Goal: Task Accomplishment & Management: Manage account settings

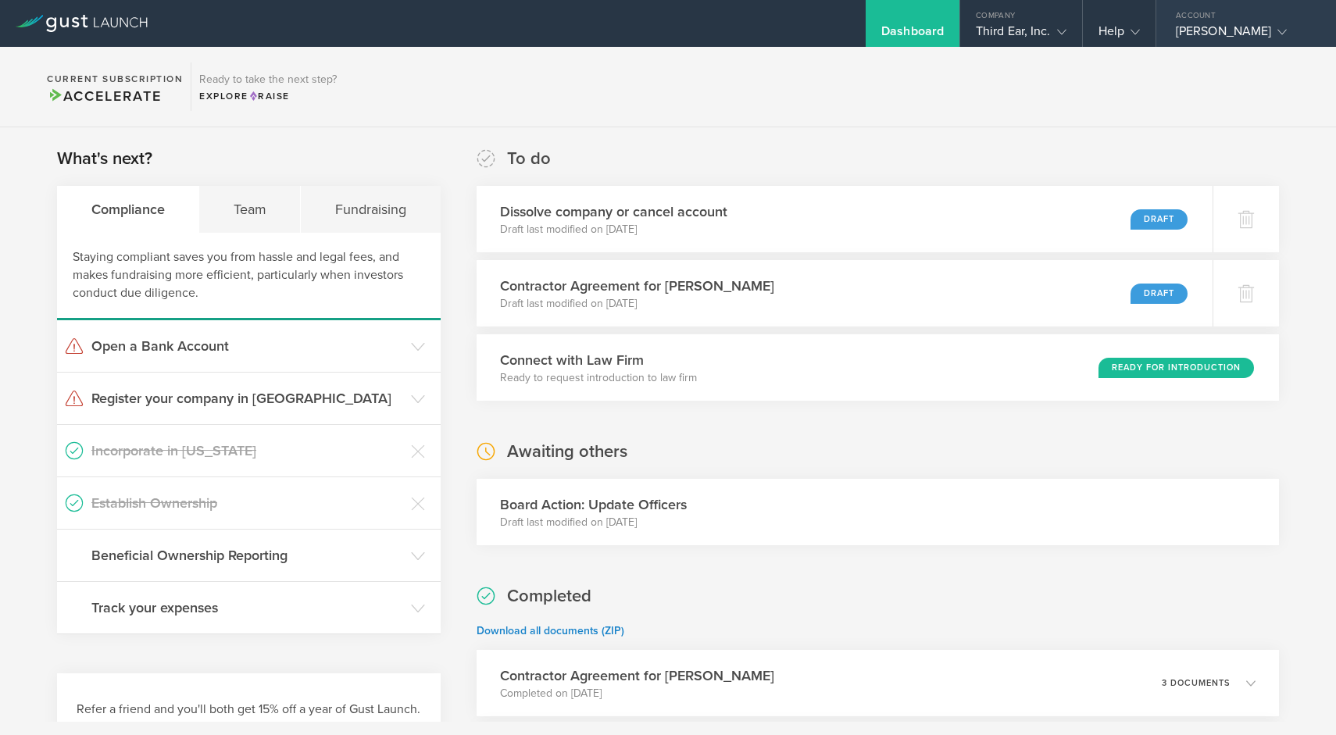
click at [1210, 27] on div "[PERSON_NAME]" at bounding box center [1242, 34] width 133 height 23
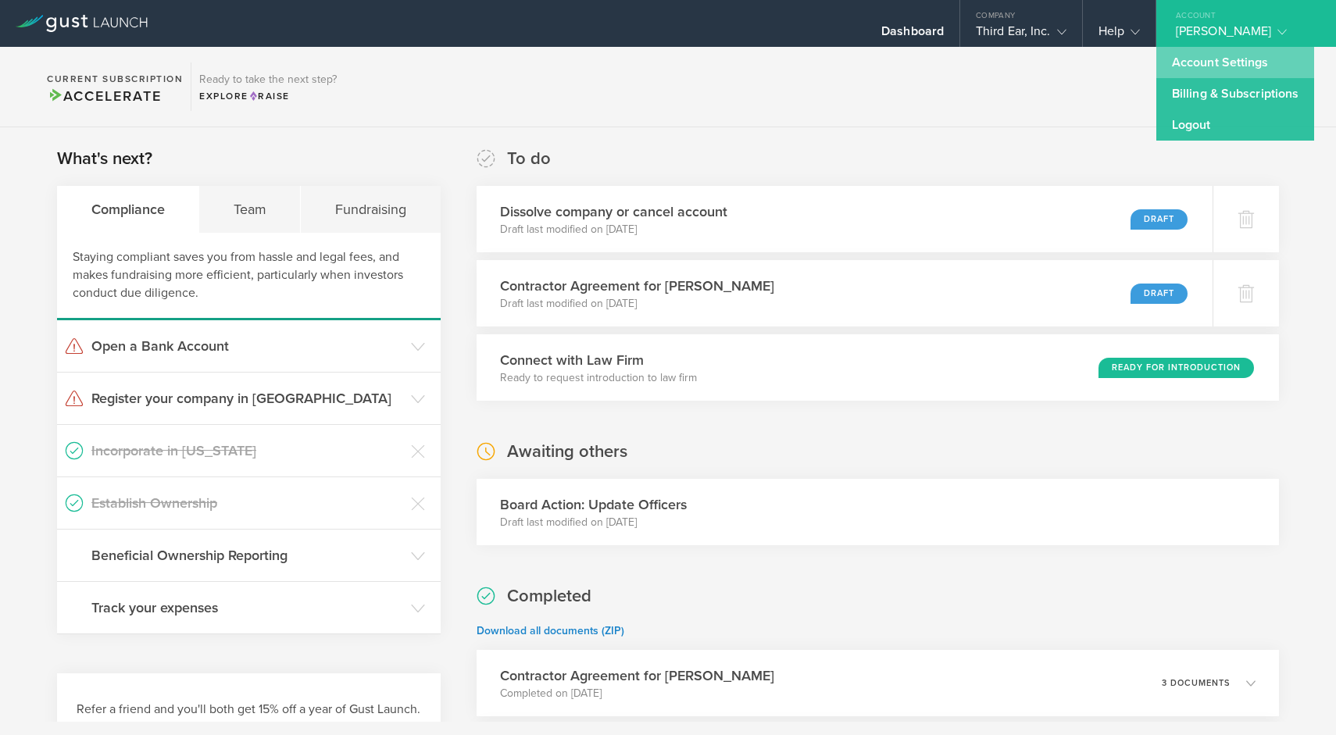
click at [1222, 65] on link "Account Settings" at bounding box center [1236, 62] width 158 height 31
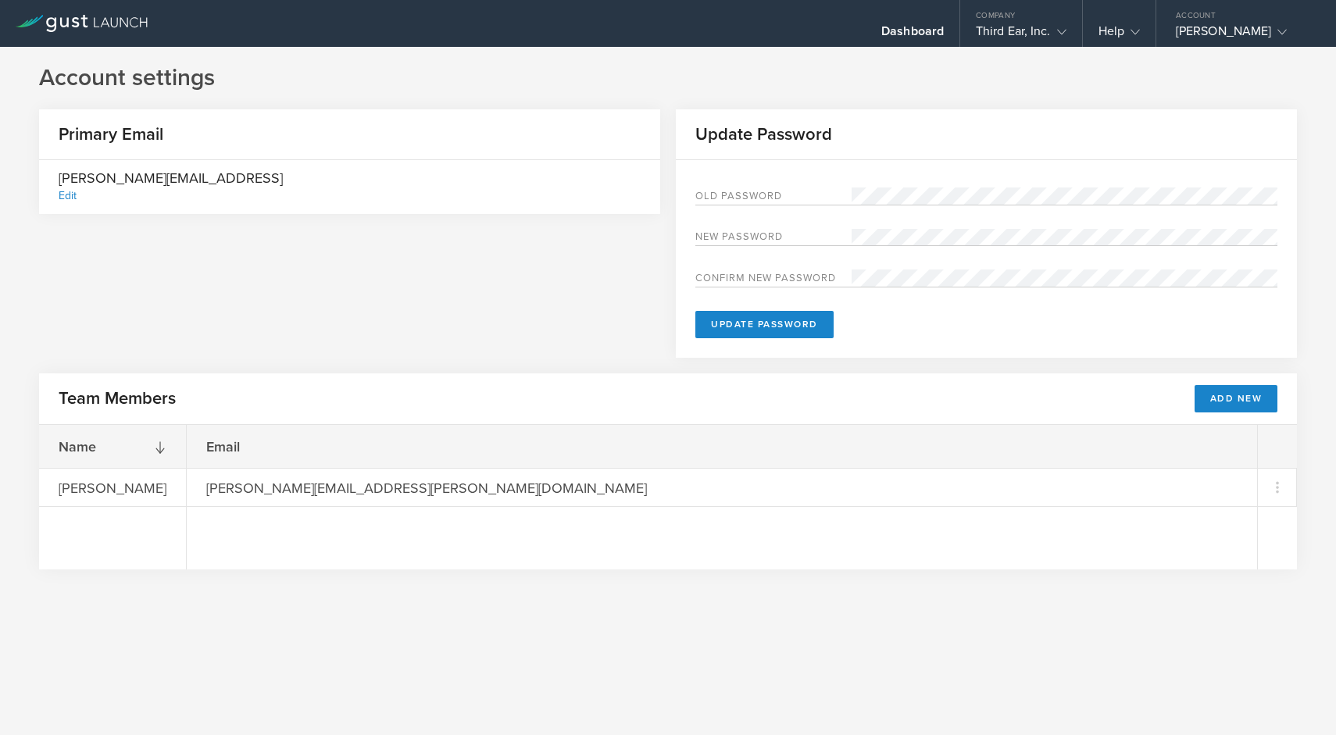
click at [71, 195] on div "Edit" at bounding box center [68, 195] width 18 height 13
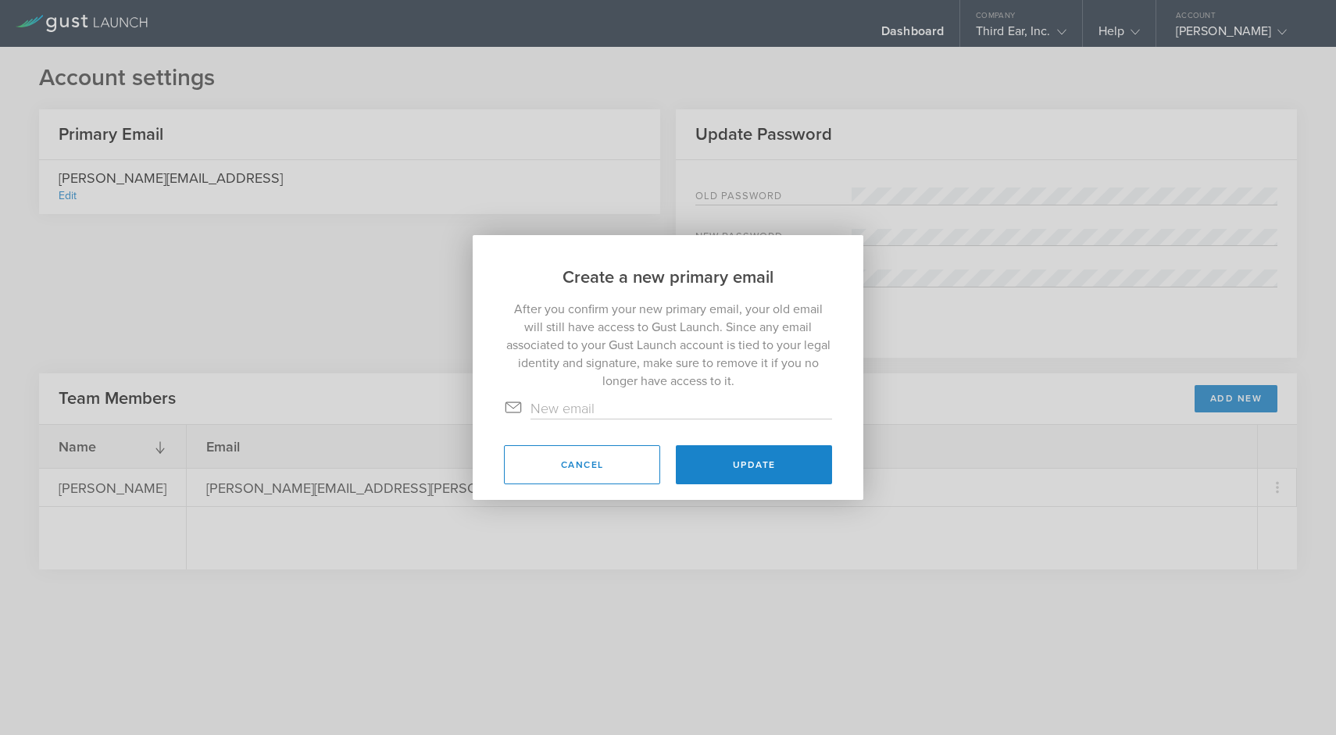
click at [596, 416] on input "text" at bounding box center [682, 409] width 302 height 20
click at [328, 362] on div "Create a new primary email After you confirm your new primary email, your old e…" at bounding box center [668, 367] width 1336 height 735
click at [610, 463] on button "Cancel" at bounding box center [582, 464] width 156 height 39
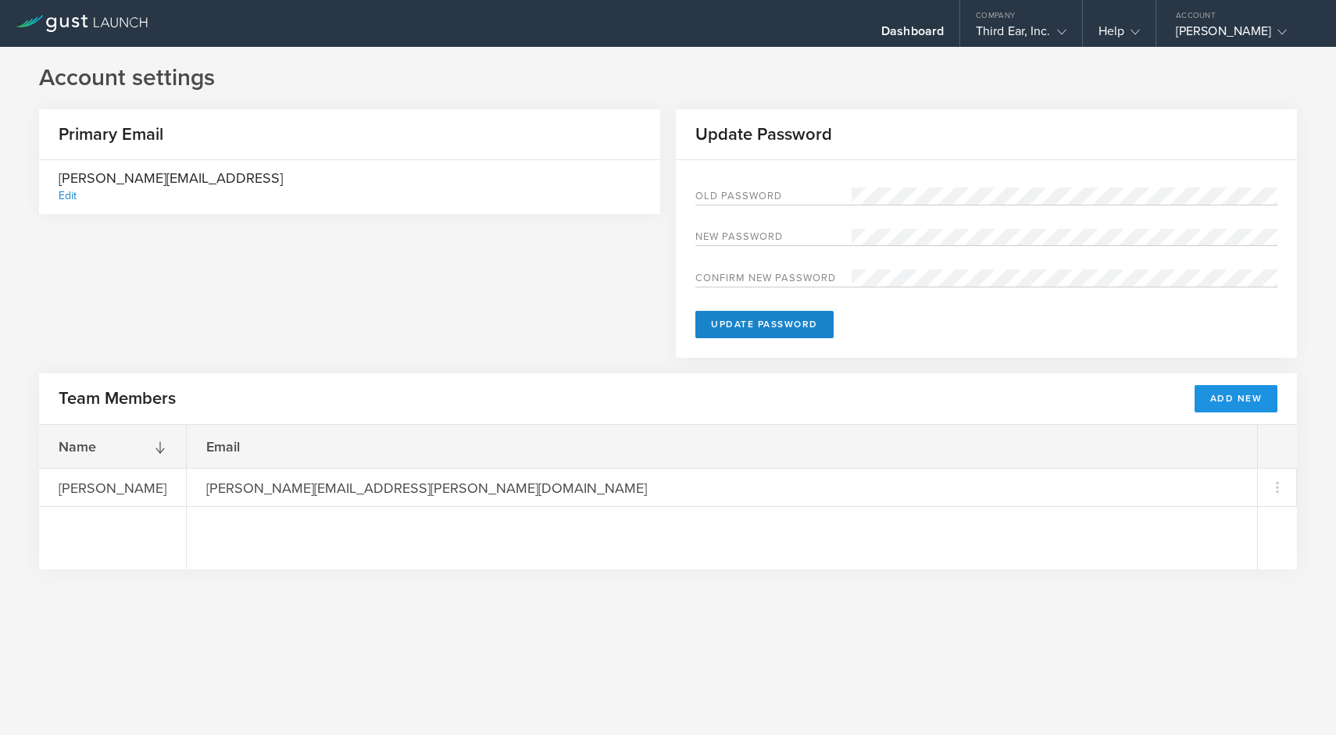
click at [1239, 397] on button "Add New" at bounding box center [1237, 398] width 84 height 27
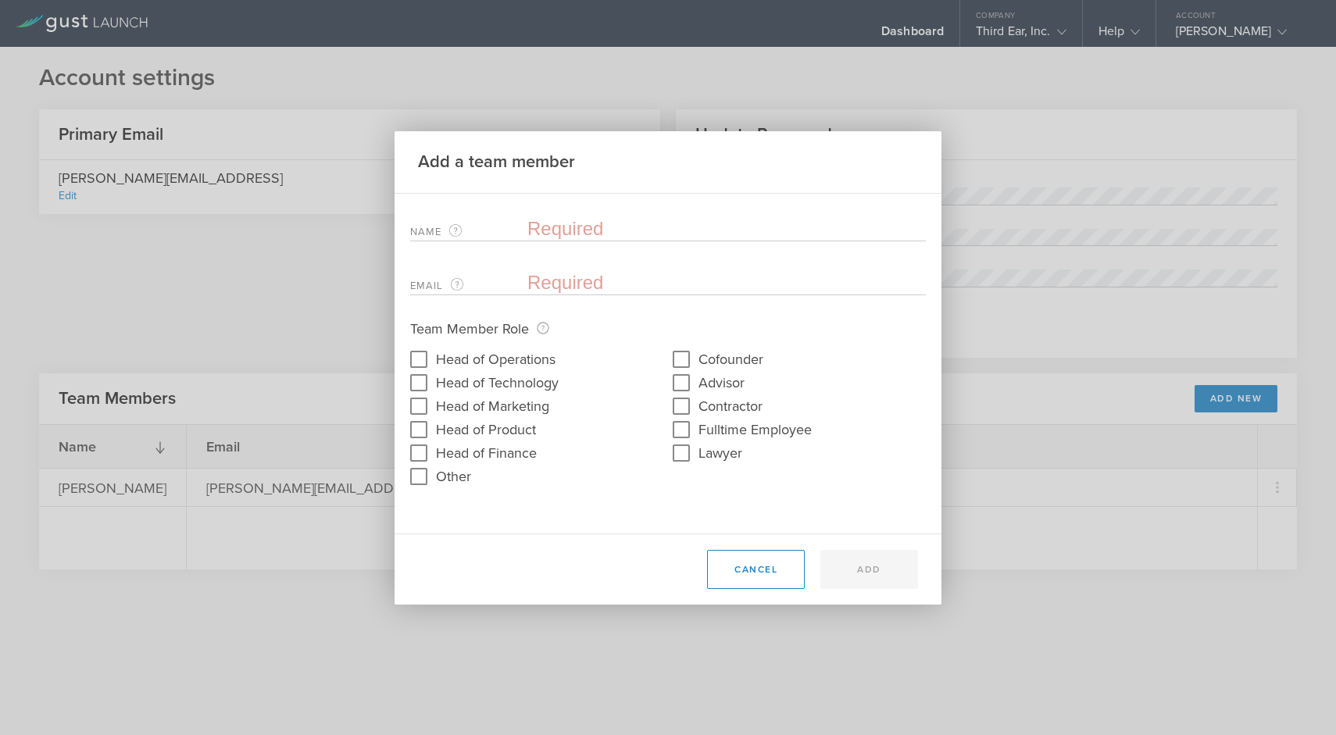
click at [631, 227] on input "text" at bounding box center [727, 228] width 399 height 23
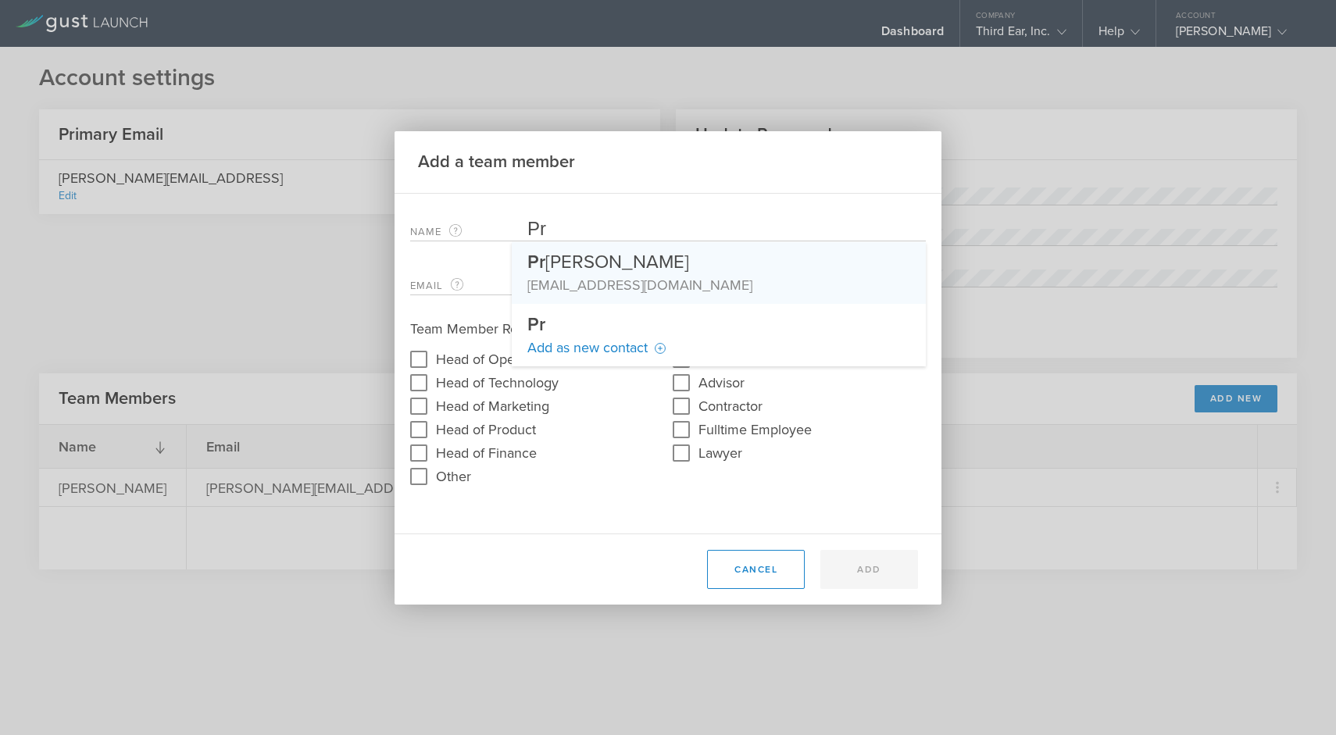
click at [603, 266] on div "Pr aveen Paritosh" at bounding box center [719, 258] width 383 height 33
type input "[PERSON_NAME]"
type input "[EMAIL_ADDRESS][DOMAIN_NAME]"
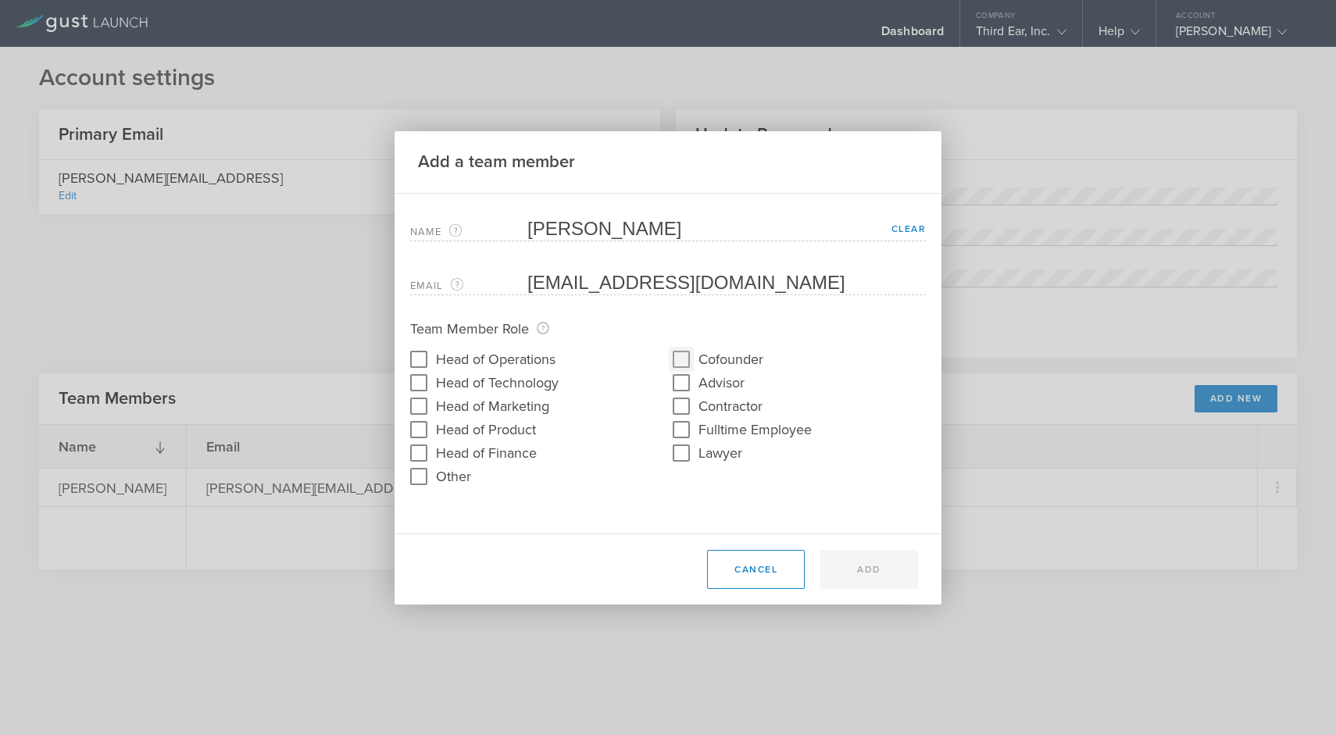
click at [683, 349] on input "Cofounder" at bounding box center [681, 359] width 25 height 25
checkbox input "true"
click at [420, 358] on input "Head of Operations" at bounding box center [418, 359] width 25 height 25
checkbox input "true"
click at [420, 387] on input "Head of Technology" at bounding box center [418, 382] width 25 height 25
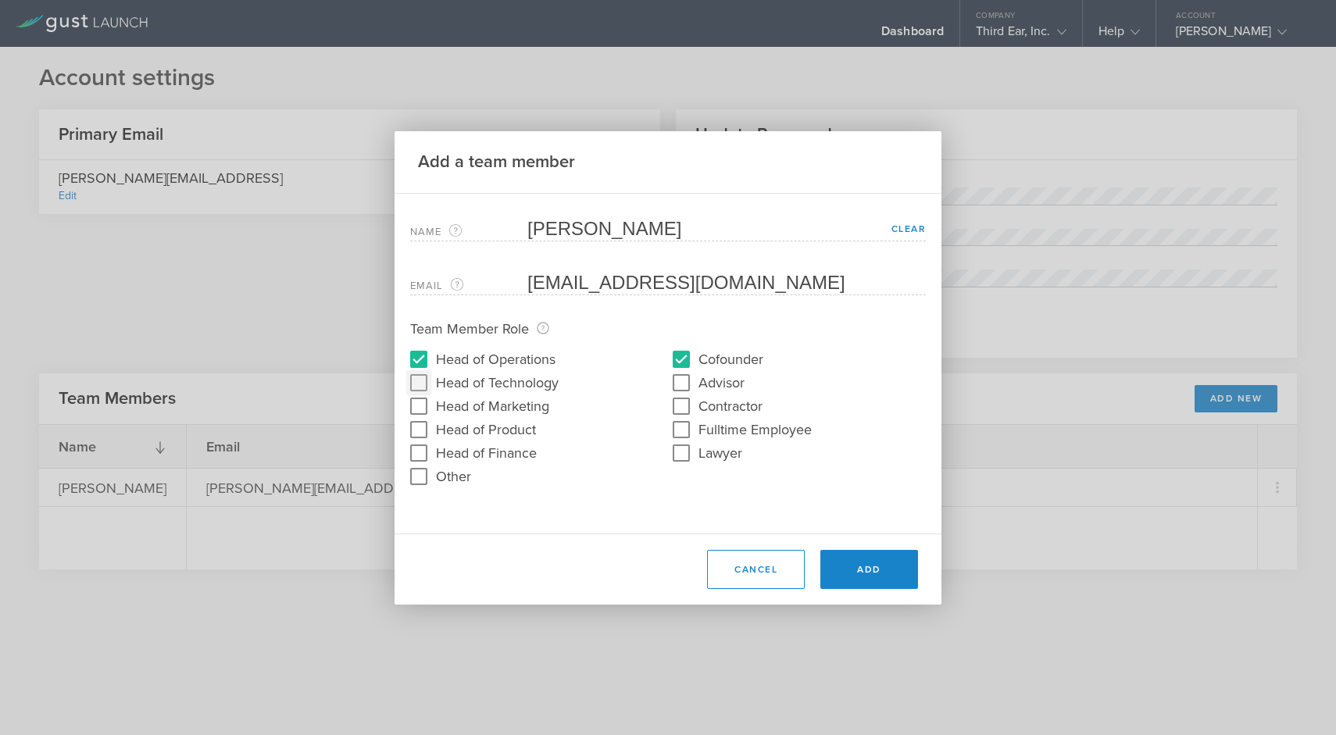
checkbox input "true"
click at [419, 413] on input "Head of Marketing" at bounding box center [418, 406] width 25 height 25
checkbox input "true"
click at [417, 431] on input "Head of Product" at bounding box center [418, 429] width 25 height 25
checkbox input "true"
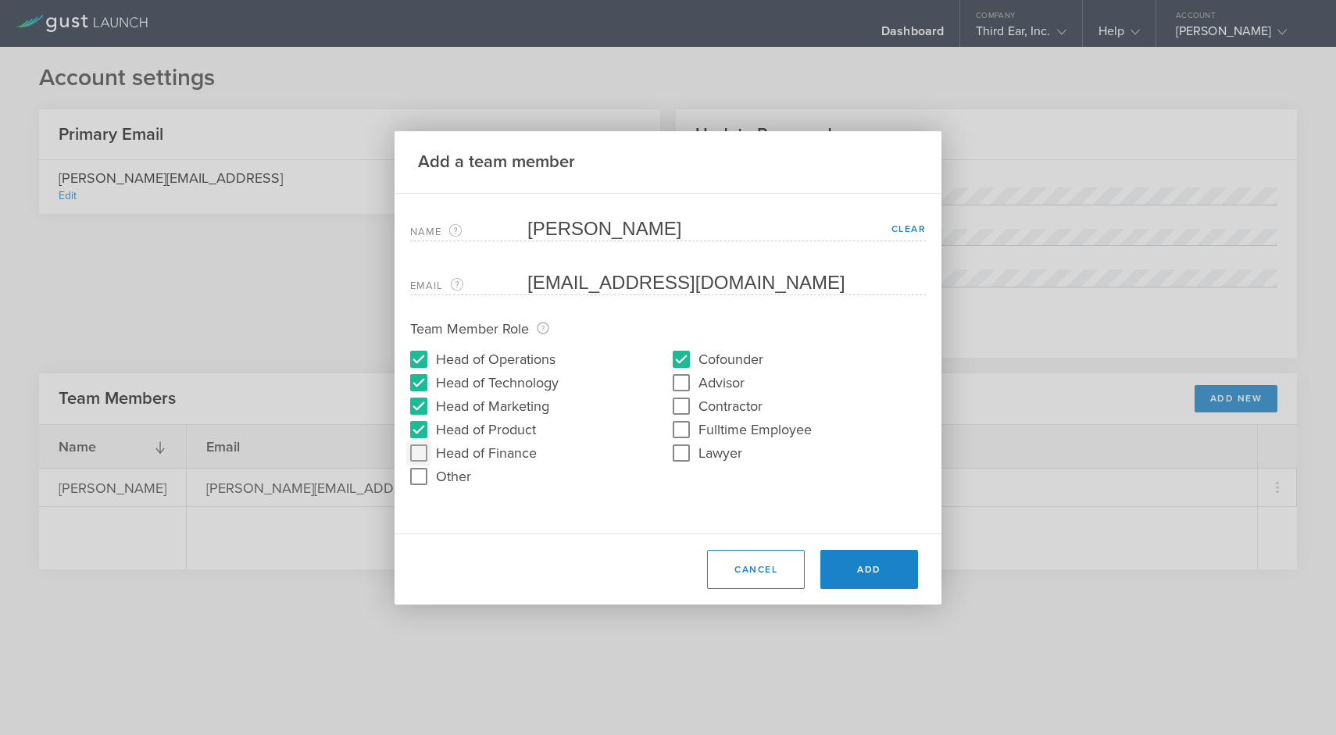
click at [417, 460] on input "Head of Finance" at bounding box center [418, 453] width 25 height 25
checkbox input "true"
click at [417, 481] on input "Other" at bounding box center [418, 476] width 25 height 25
click at [418, 477] on input "Other" at bounding box center [418, 476] width 25 height 25
checkbox input "false"
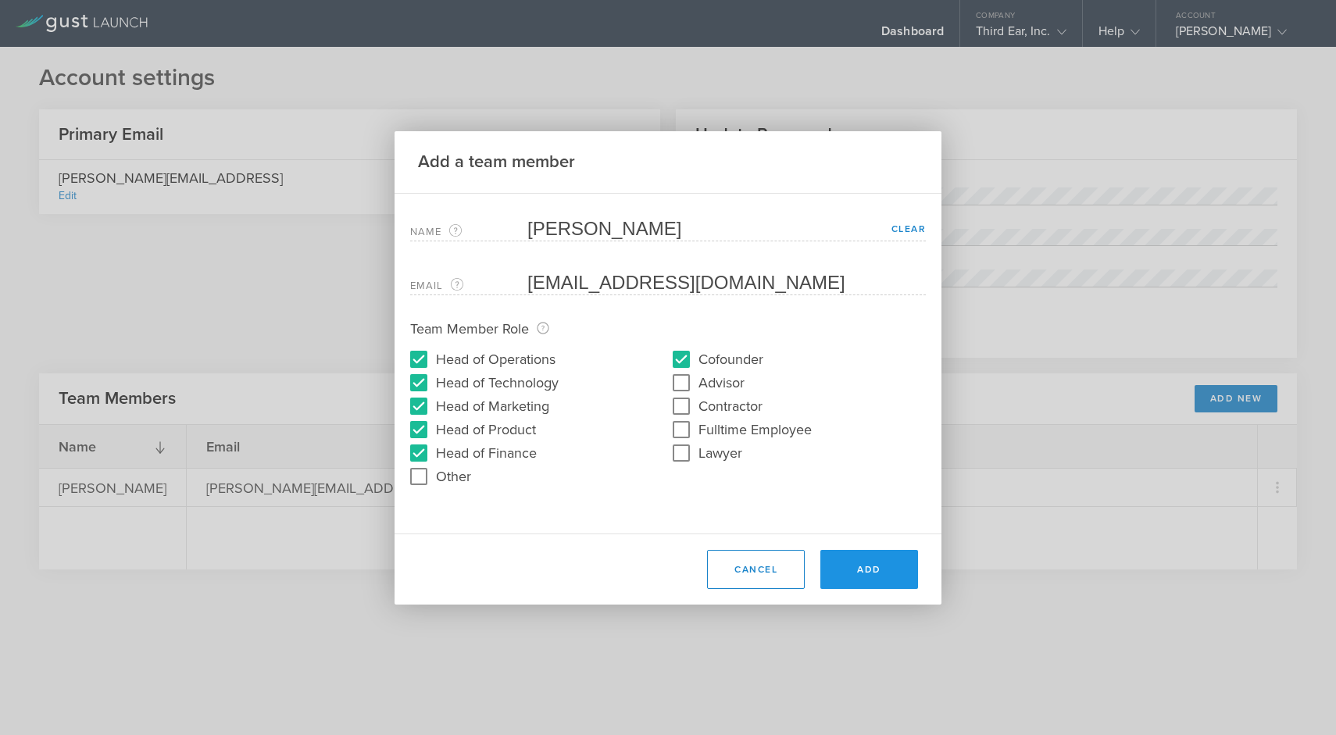
click at [892, 581] on button "Add" at bounding box center [870, 569] width 98 height 39
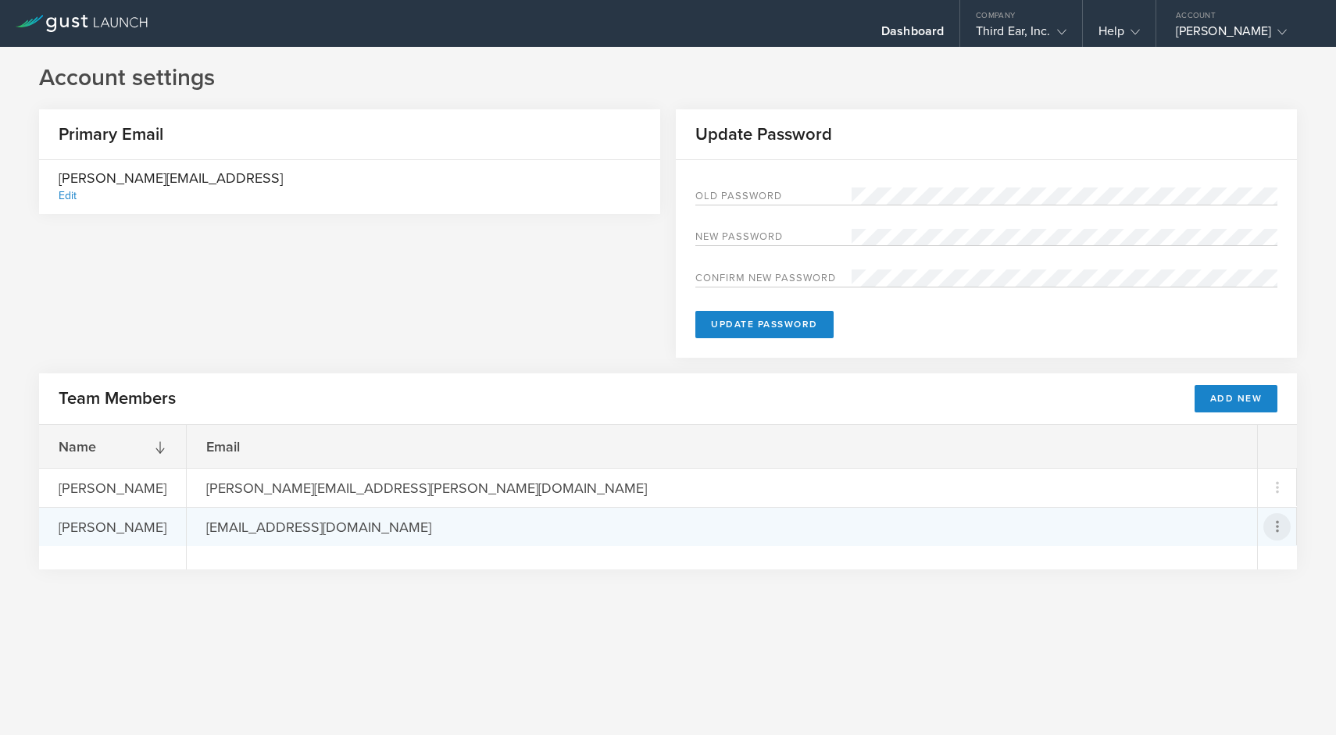
click at [1278, 524] on icon at bounding box center [1277, 526] width 19 height 19
click at [1278, 524] on md-backdrop at bounding box center [668, 367] width 1336 height 735
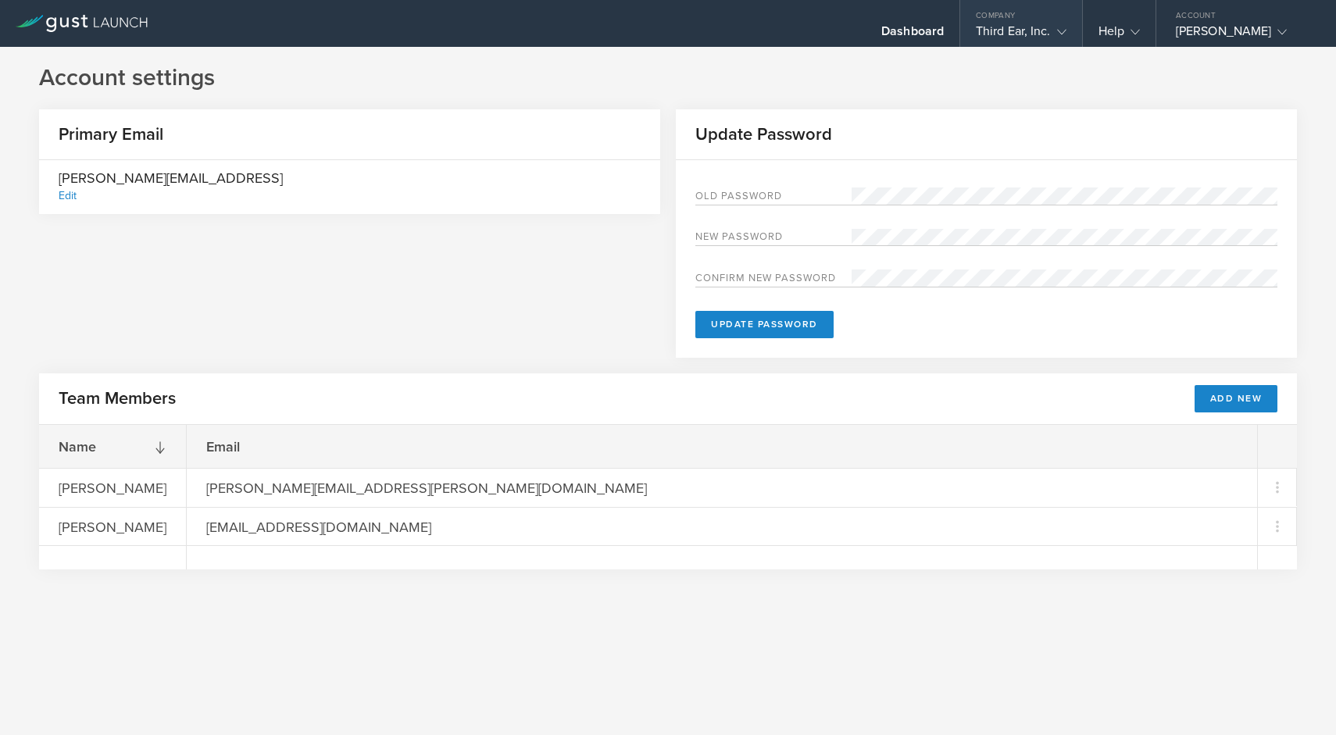
click at [1043, 33] on div "Third Ear, Inc." at bounding box center [1021, 34] width 91 height 23
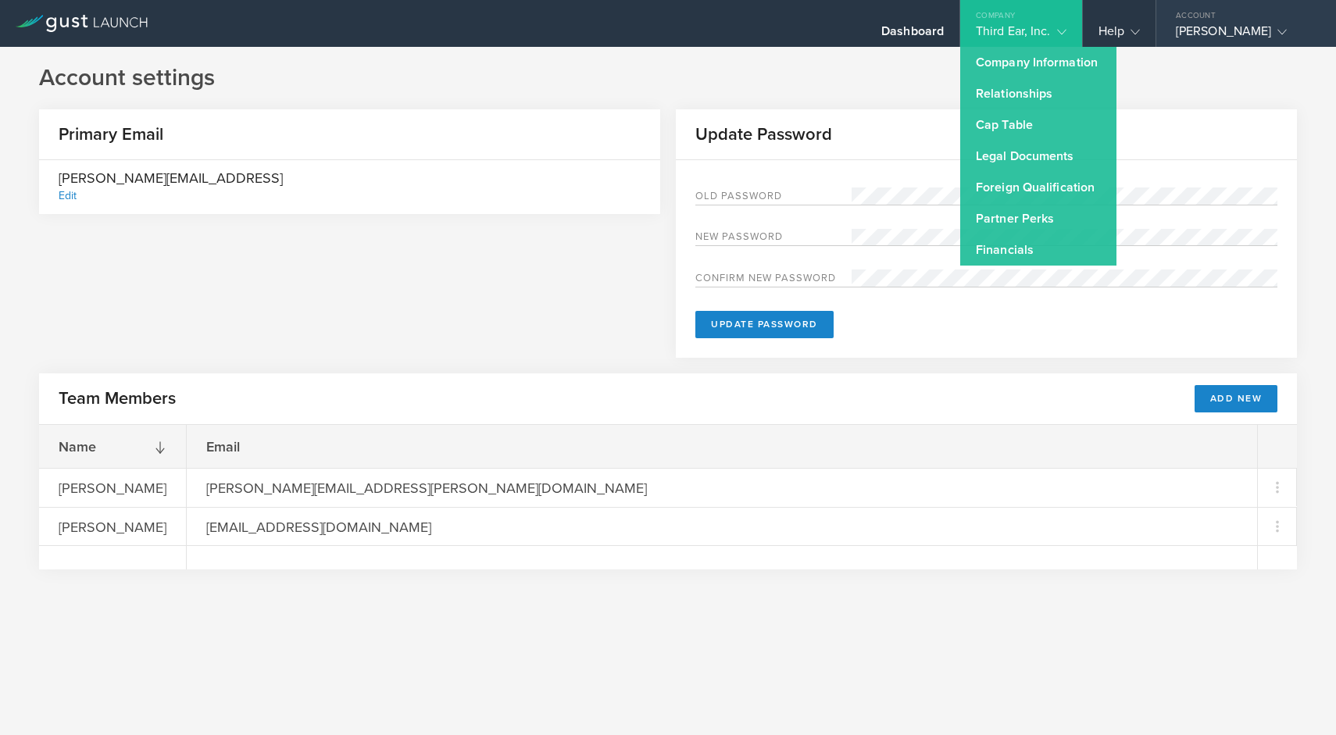
click at [1207, 36] on div "[PERSON_NAME]" at bounding box center [1242, 34] width 133 height 23
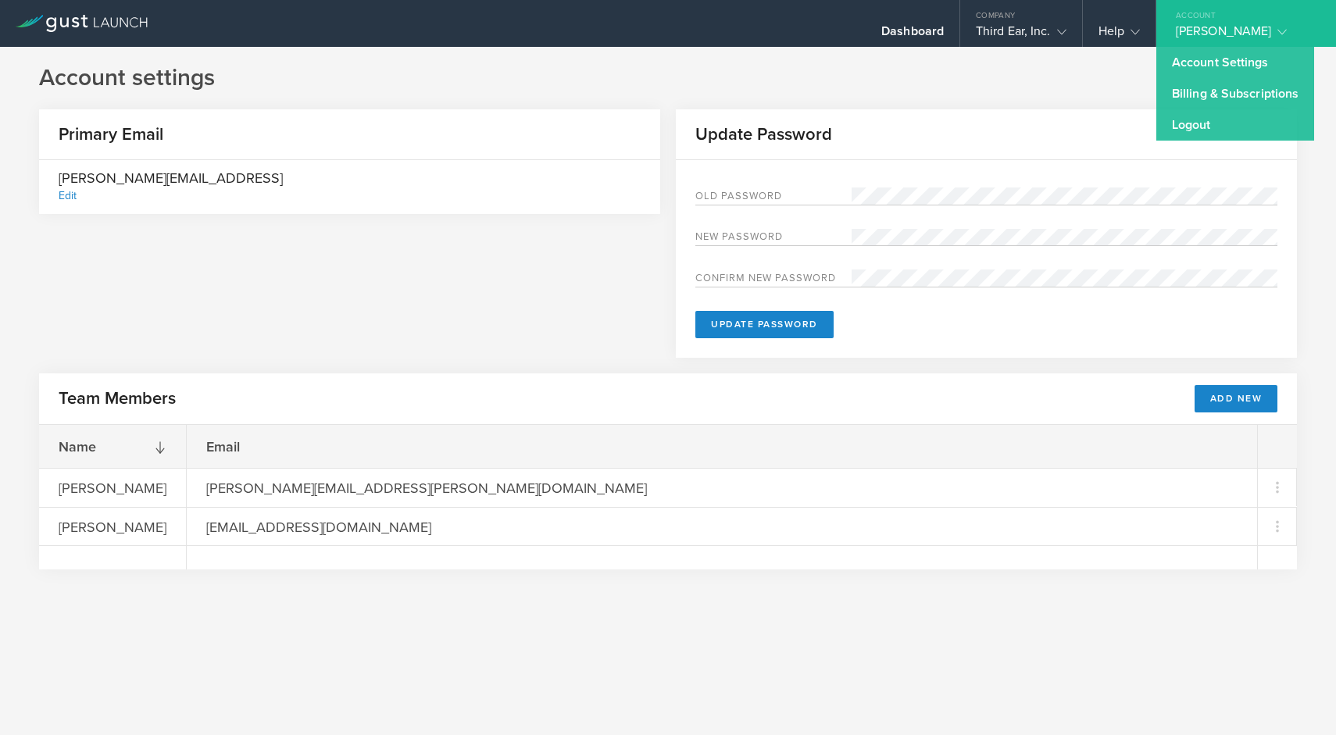
click at [70, 197] on div "Edit" at bounding box center [68, 195] width 18 height 13
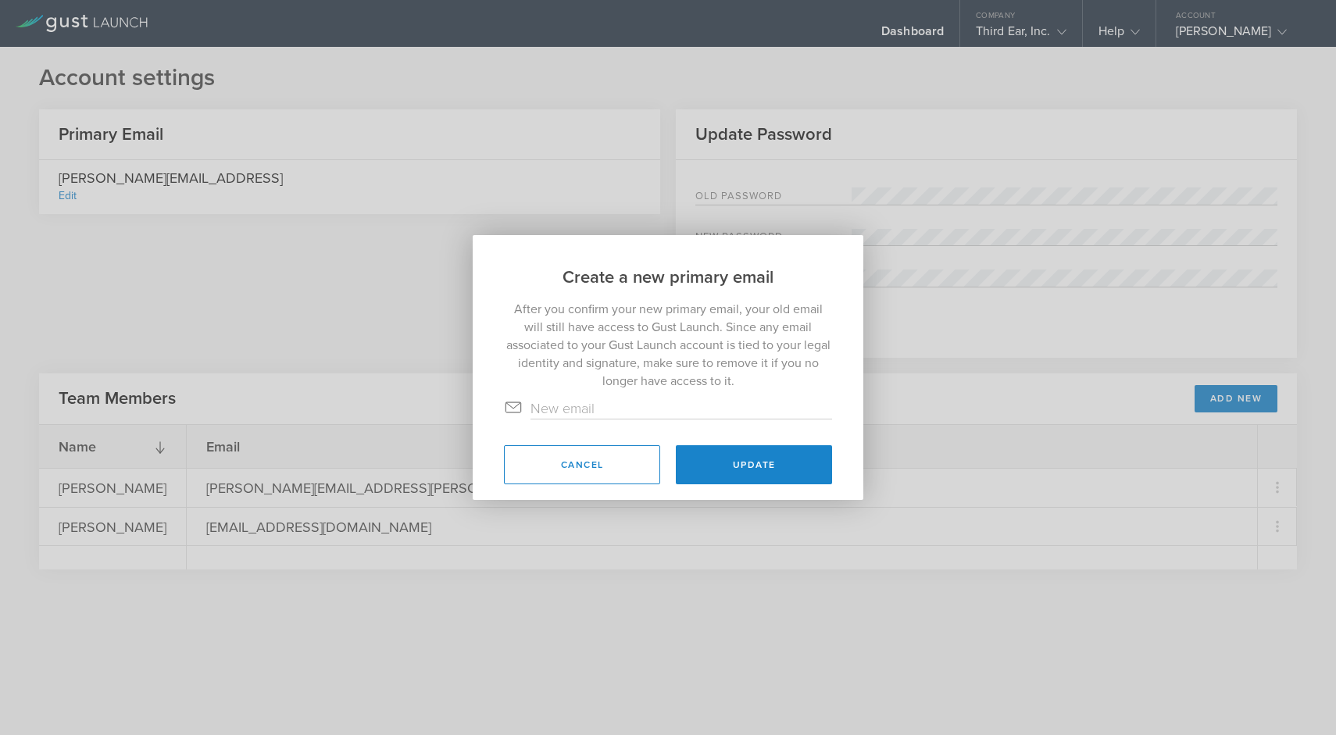
click at [598, 413] on input "text" at bounding box center [682, 409] width 302 height 20
type input "praveen@ear3.ai"
click at [779, 460] on button "Update" at bounding box center [754, 464] width 156 height 39
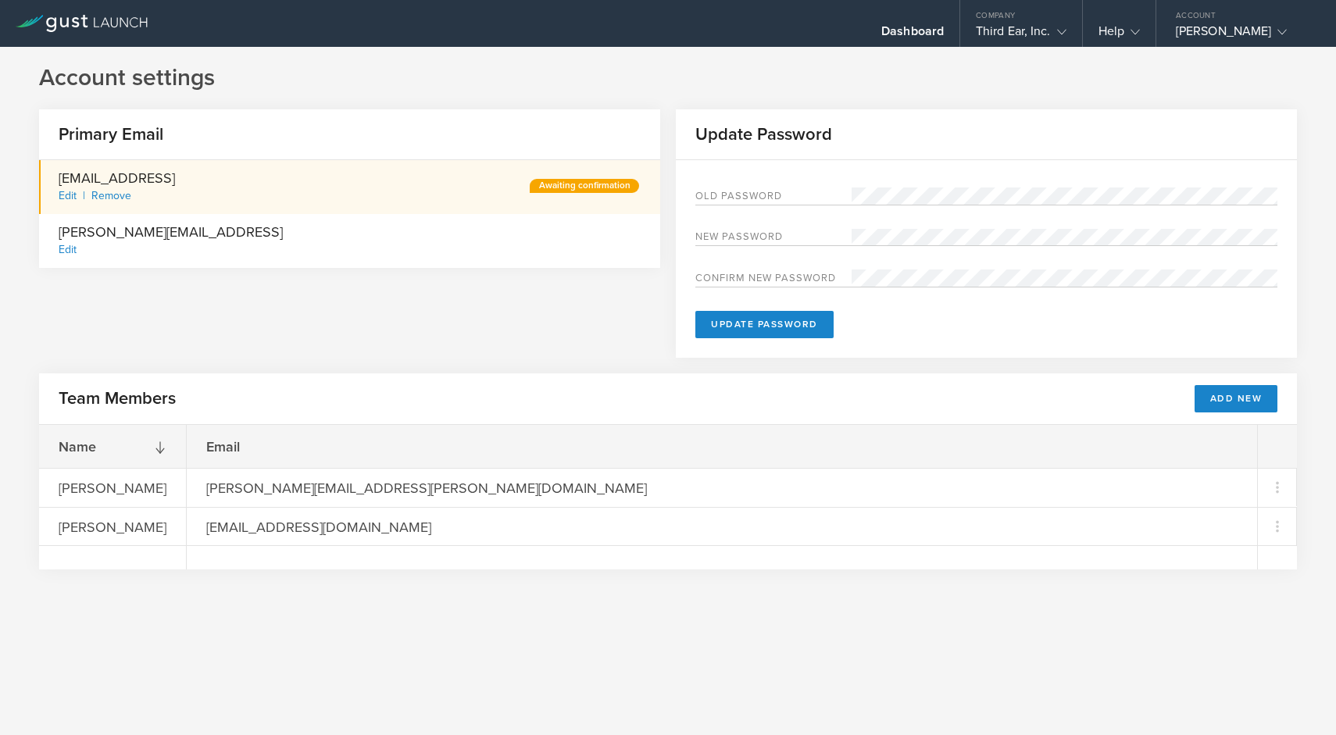
click at [70, 251] on div "Edit" at bounding box center [68, 249] width 18 height 13
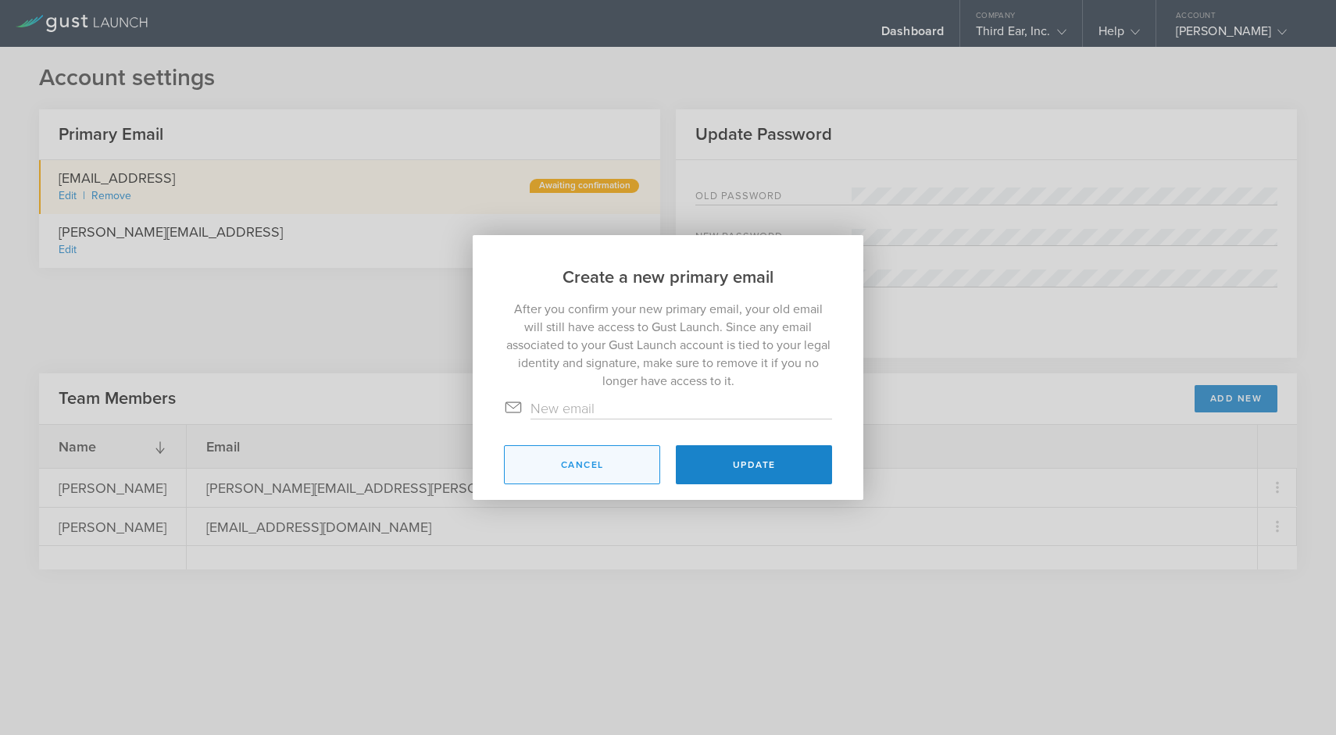
click at [601, 467] on button "Cancel" at bounding box center [582, 464] width 156 height 39
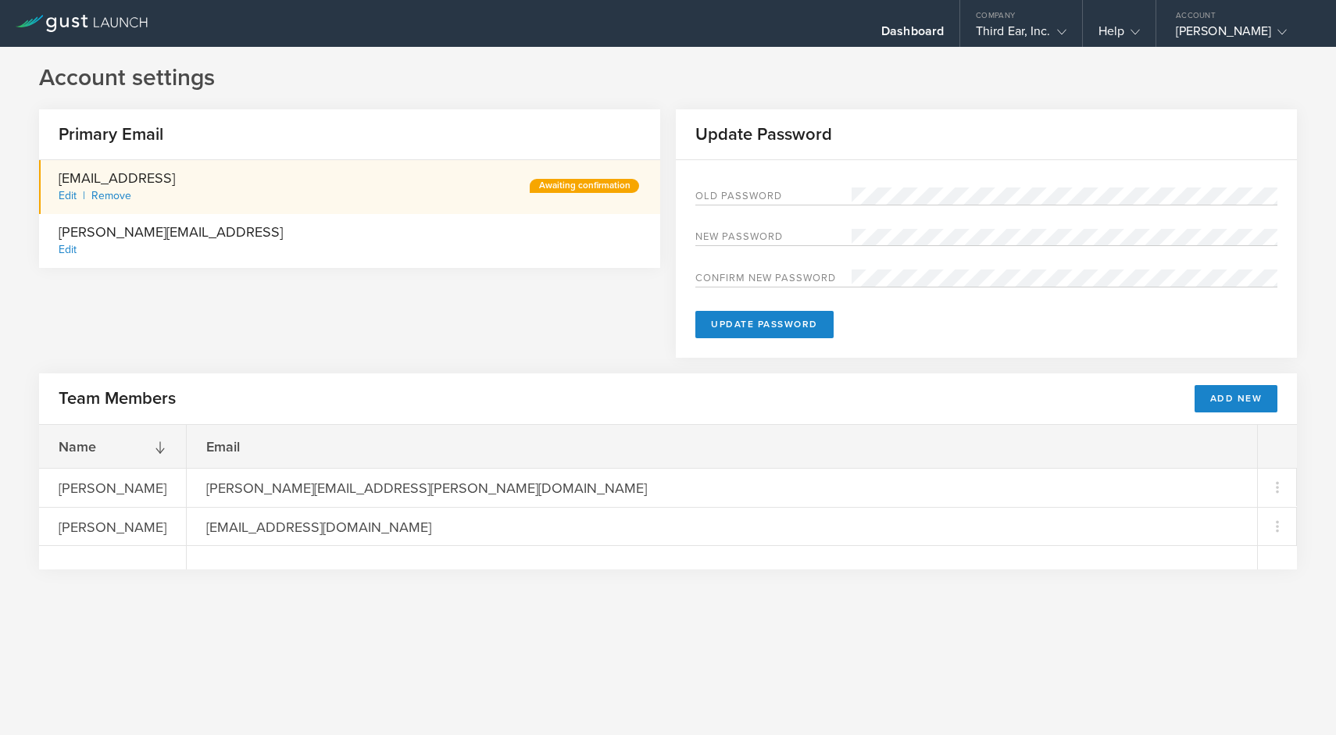
click at [610, 306] on div "Primary Email praveen@ear3.ai Edit Remove Awaiting confirmation jon@ear3.ai Edi…" at bounding box center [668, 241] width 1258 height 264
click at [1229, 36] on div "[PERSON_NAME]" at bounding box center [1242, 34] width 133 height 23
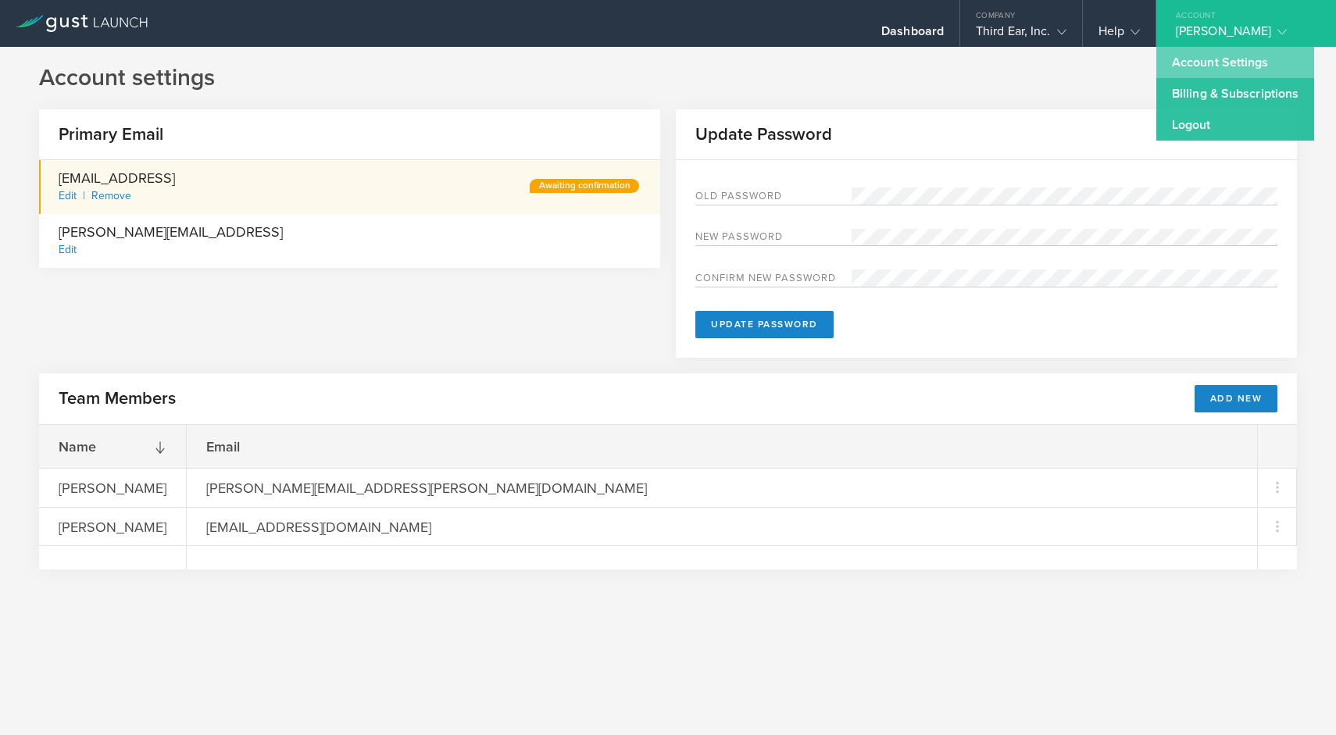
click at [1208, 63] on link "Account Settings" at bounding box center [1236, 62] width 158 height 31
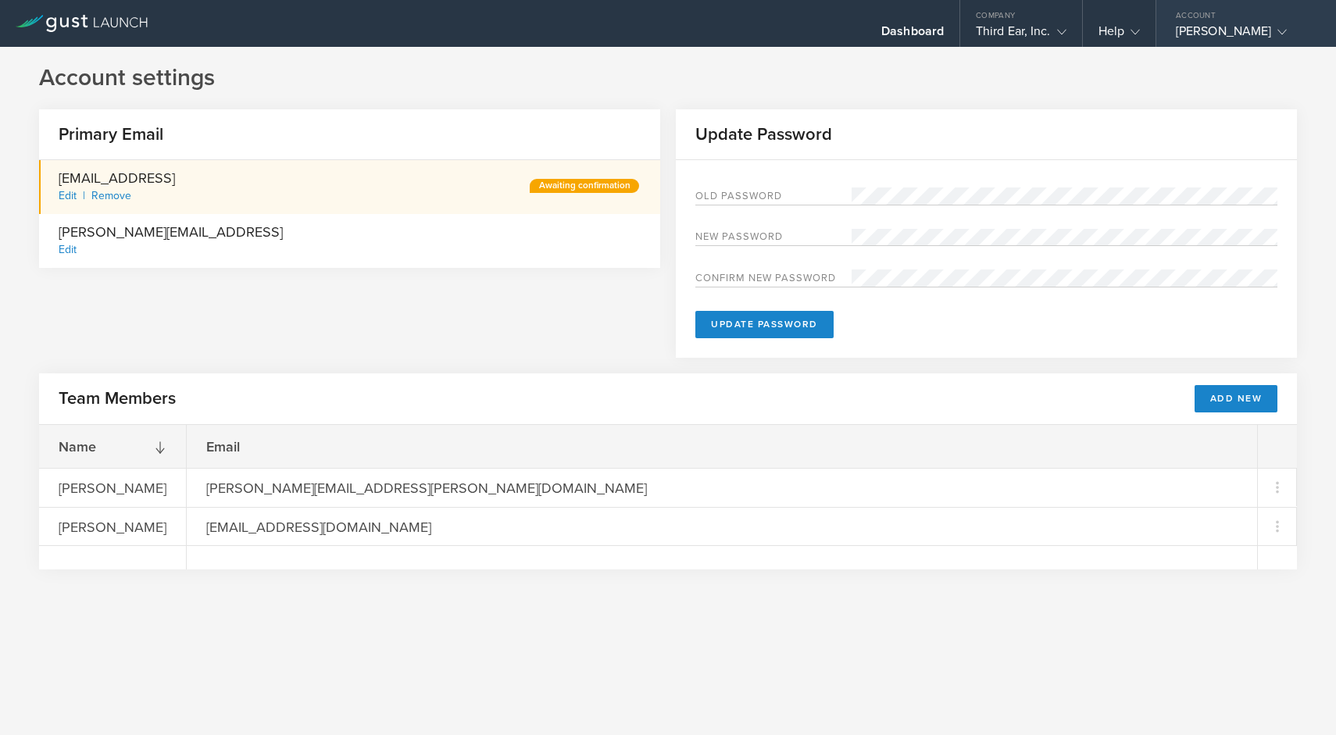
click at [1221, 29] on div "[PERSON_NAME]" at bounding box center [1242, 34] width 133 height 23
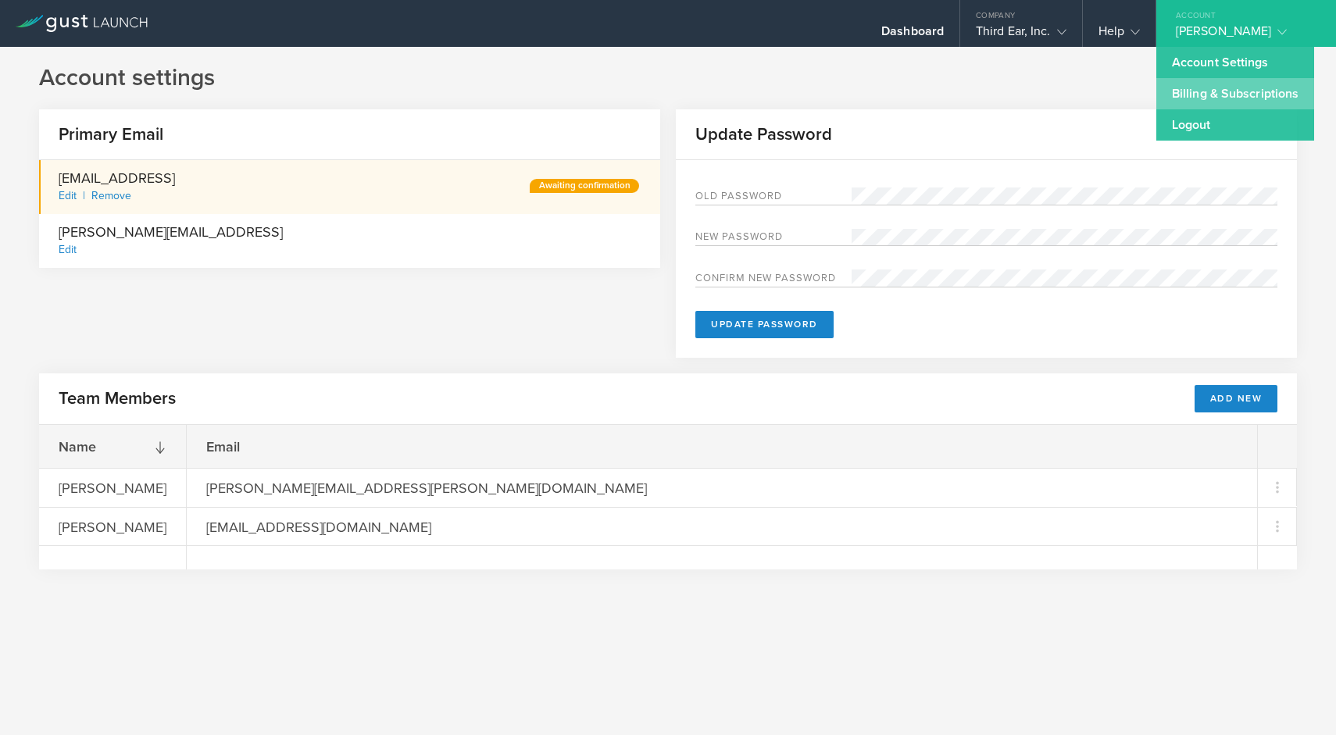
click at [1211, 92] on link "Billing & Subscriptions" at bounding box center [1236, 93] width 158 height 31
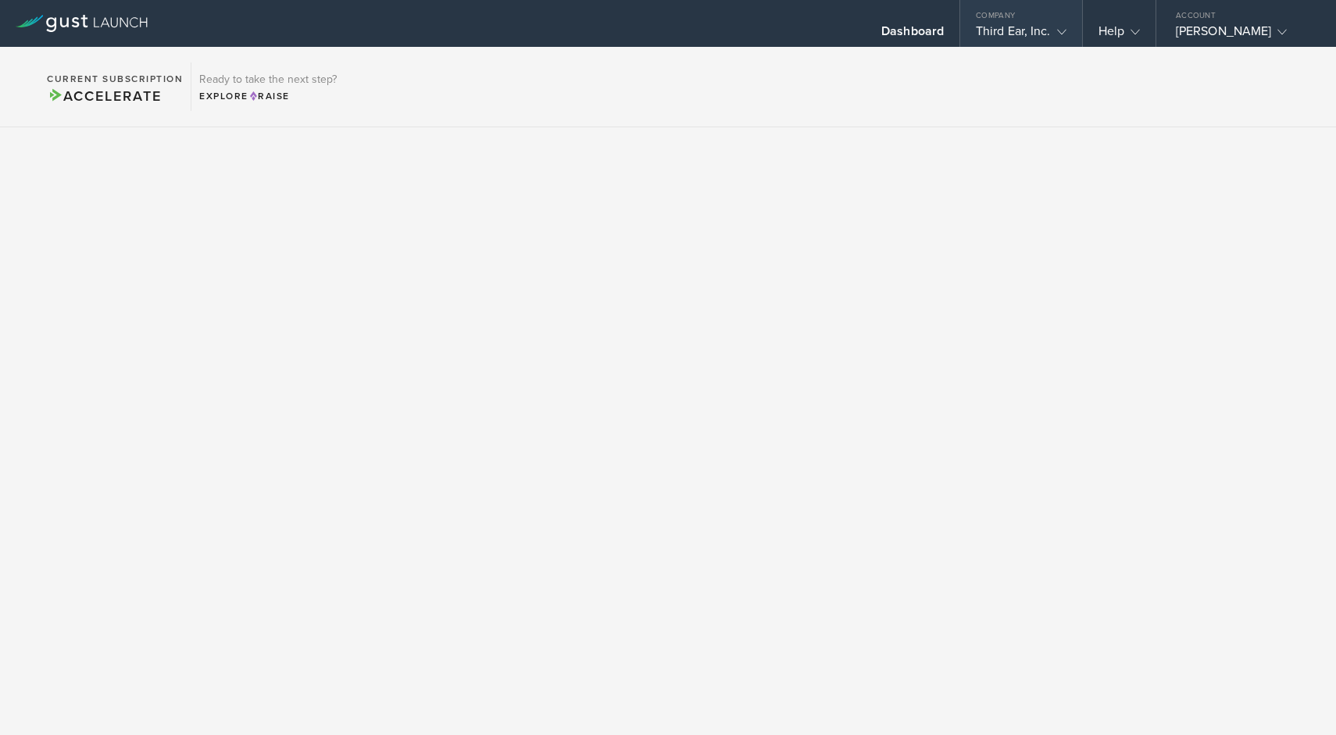
click at [1017, 34] on div "Third Ear, Inc." at bounding box center [1021, 34] width 91 height 23
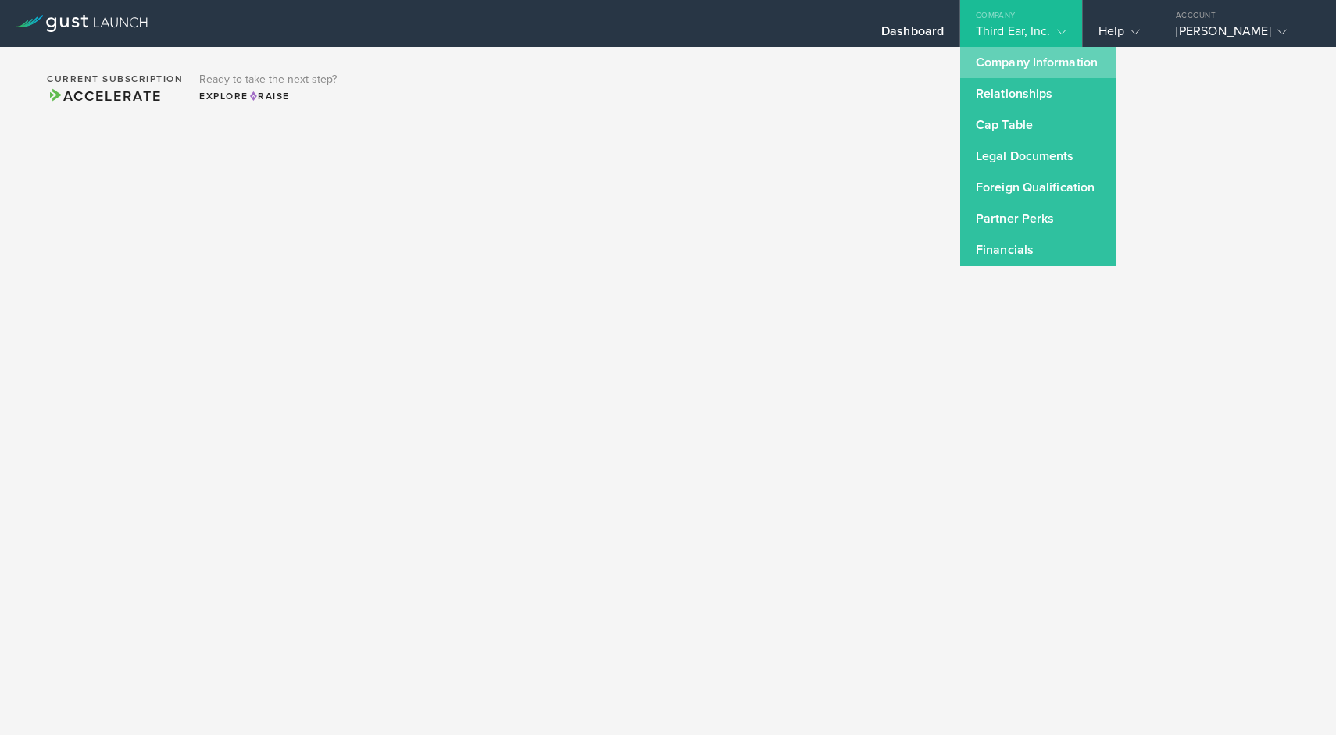
click at [1023, 65] on link "Company Information" at bounding box center [1039, 62] width 156 height 31
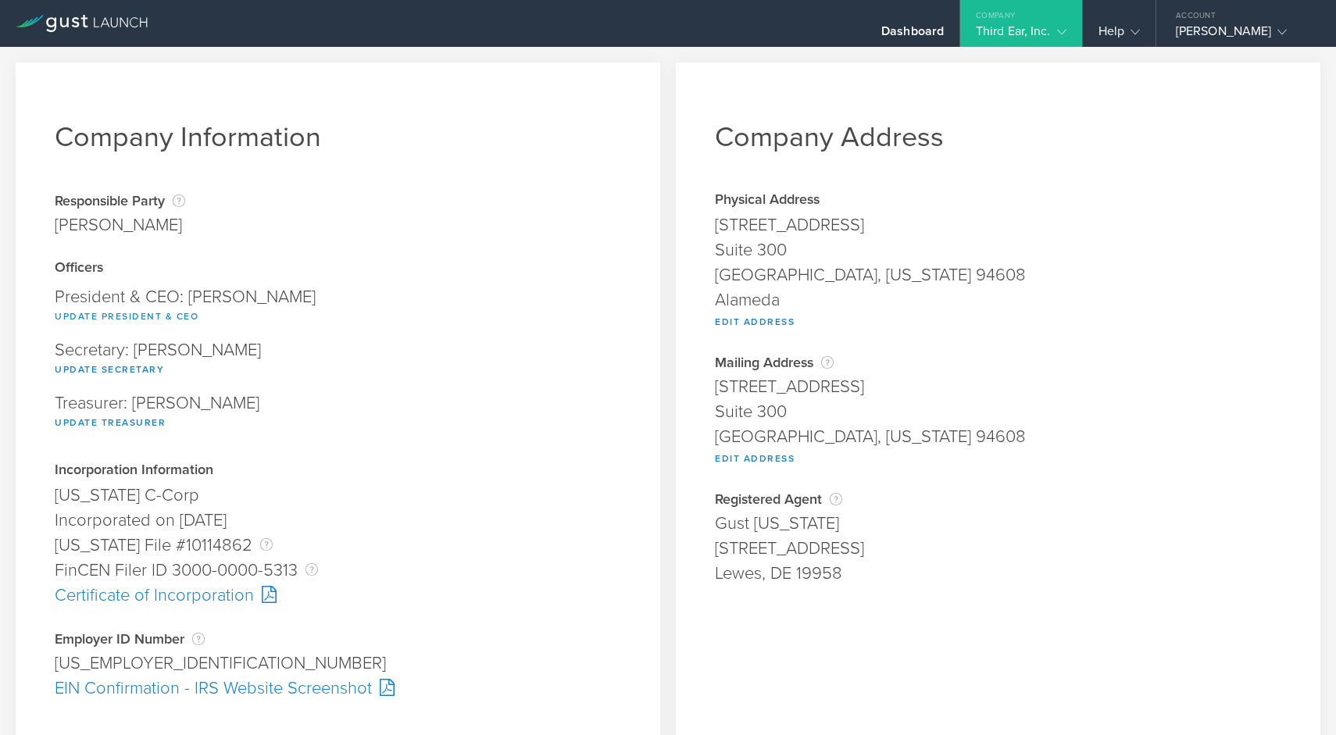
click at [179, 324] on button "Update President & CEO" at bounding box center [127, 316] width 144 height 19
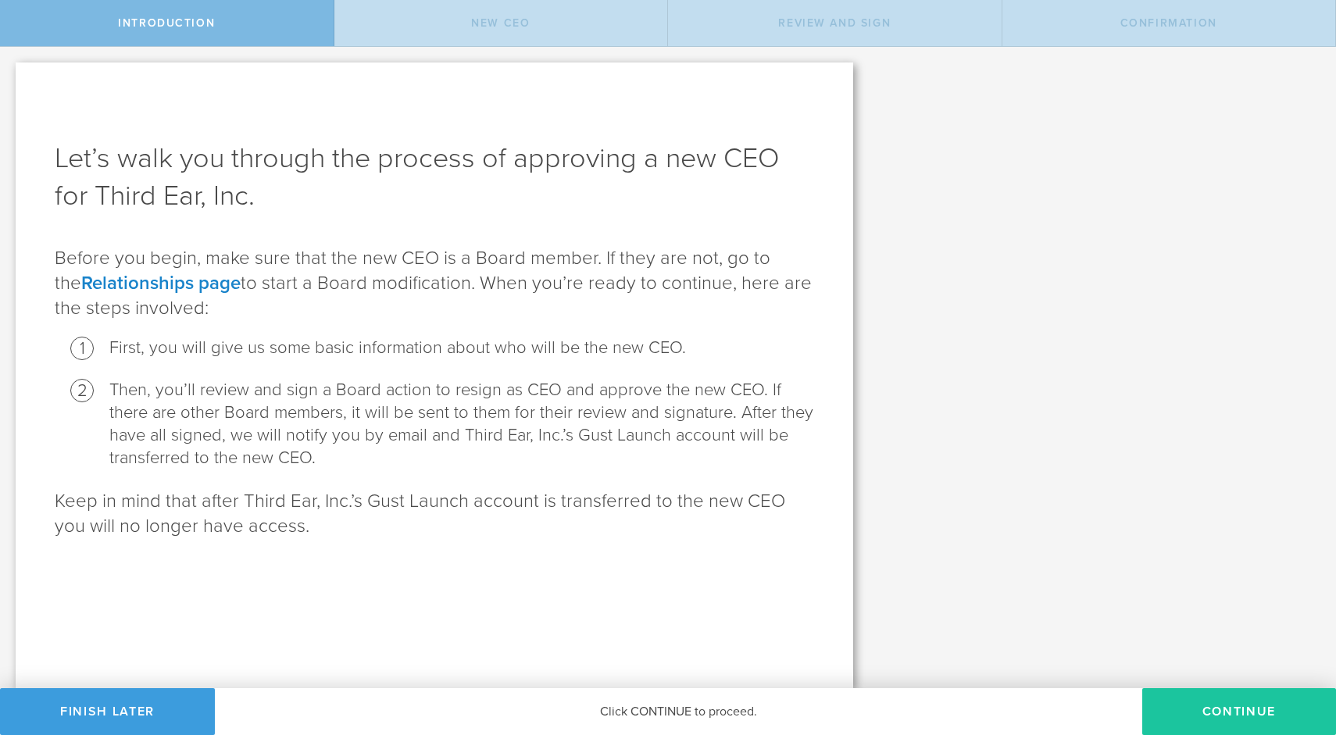
click at [1221, 713] on button "Continue" at bounding box center [1240, 712] width 194 height 47
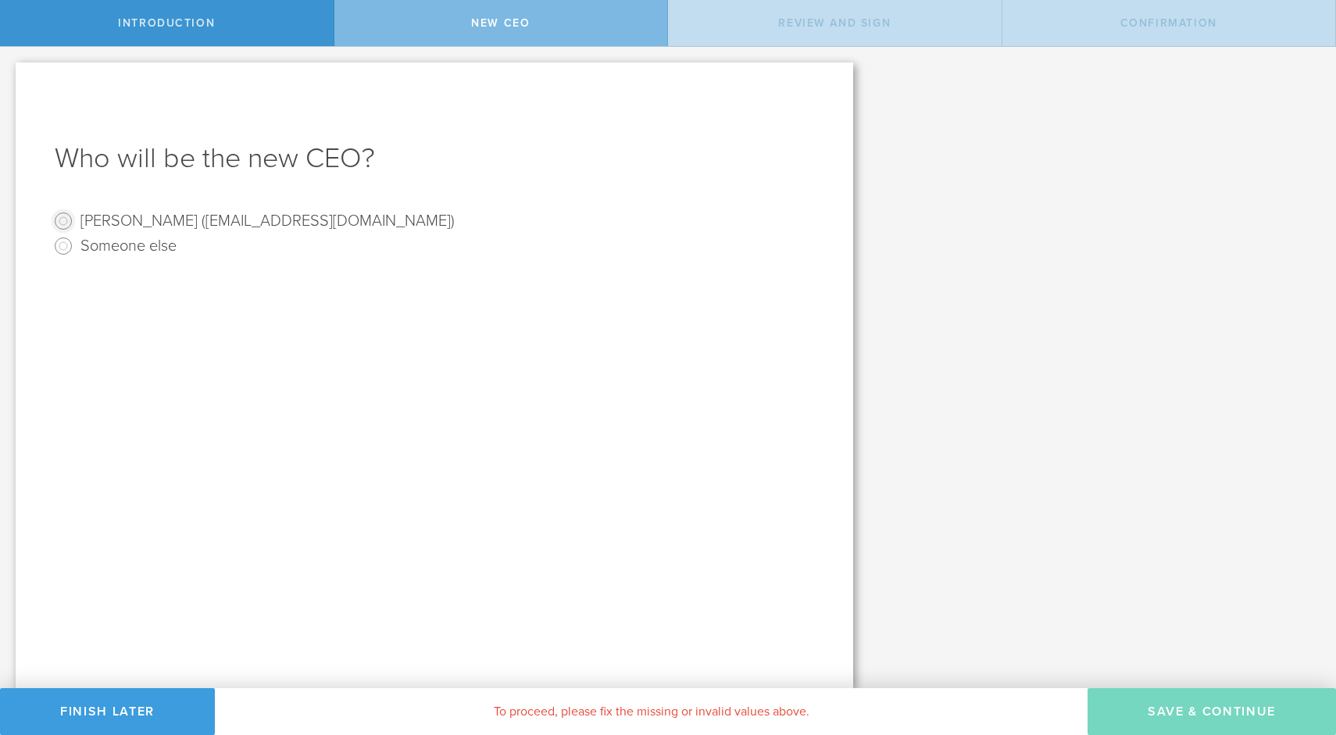
click at [68, 220] on input "Praveen Paritosh (pkparitosh@gmail.com)" at bounding box center [63, 221] width 25 height 25
radio input "true"
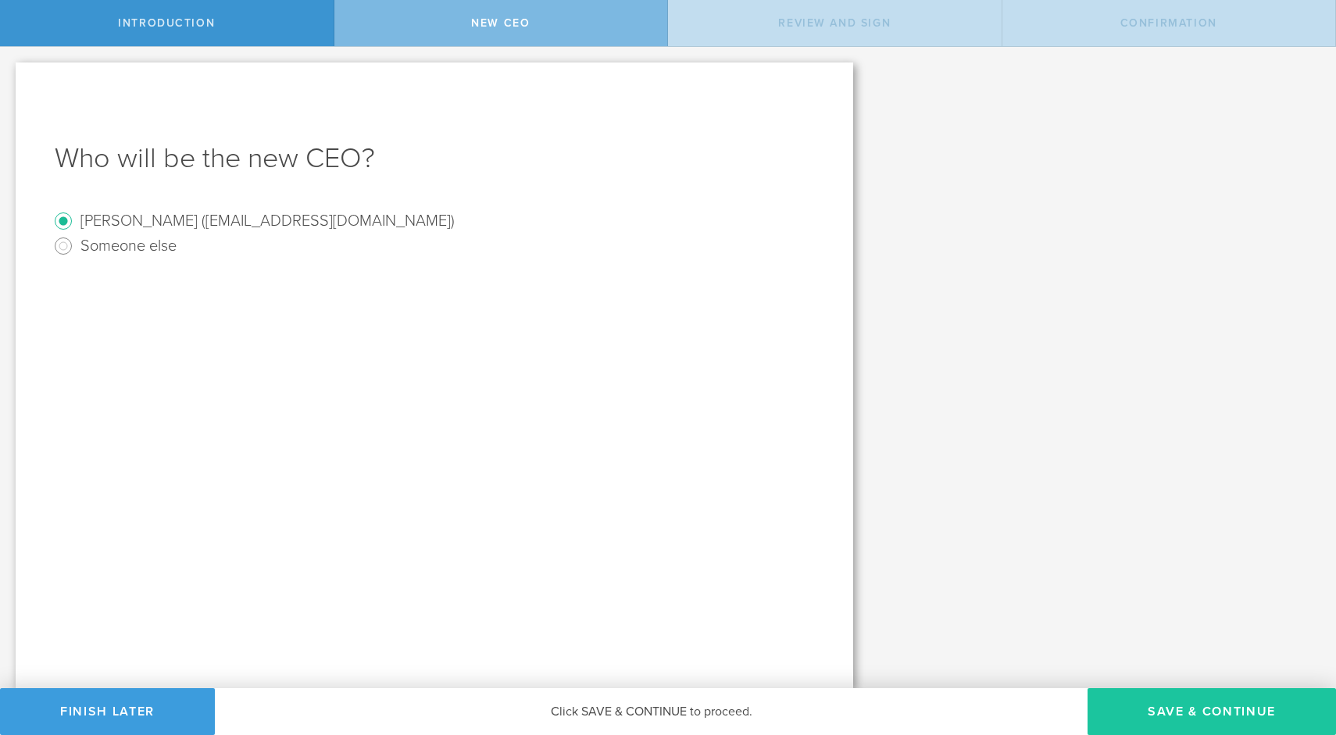
click at [1204, 711] on button "Save & Continue" at bounding box center [1212, 712] width 249 height 47
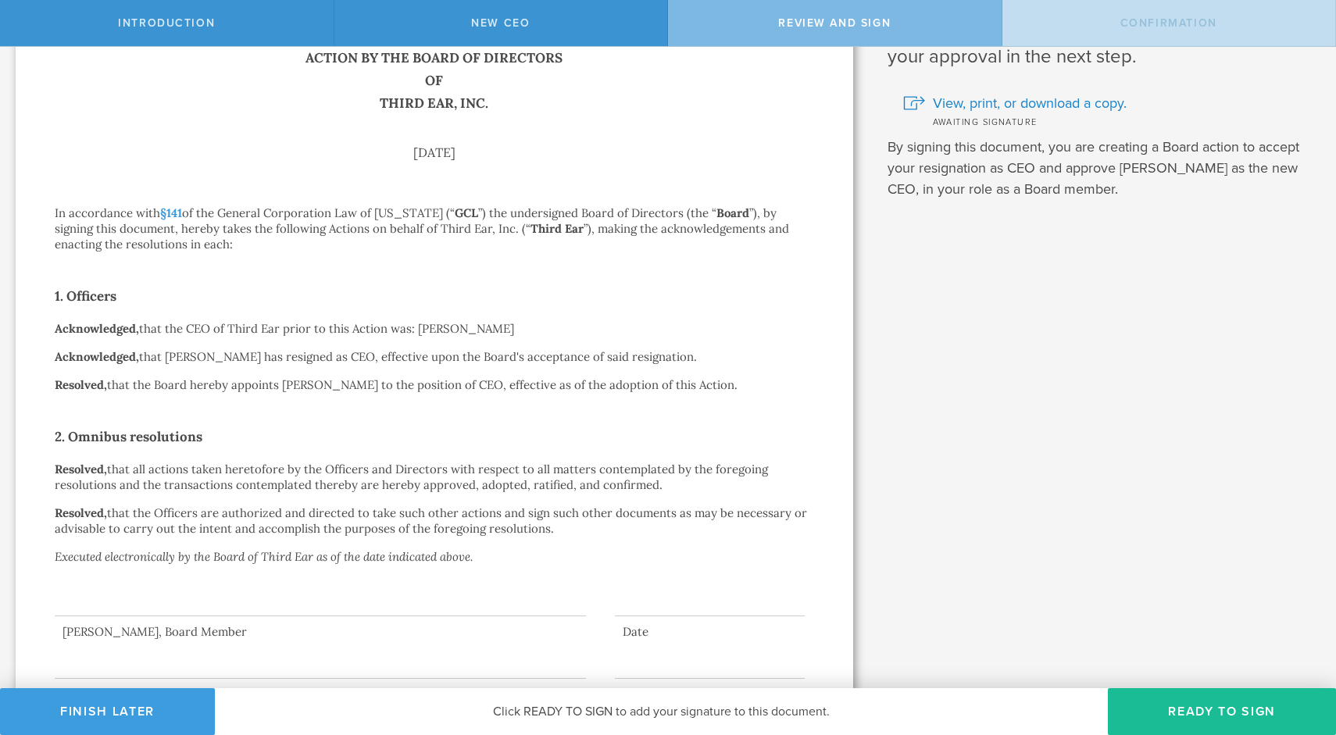
scroll to position [147, 0]
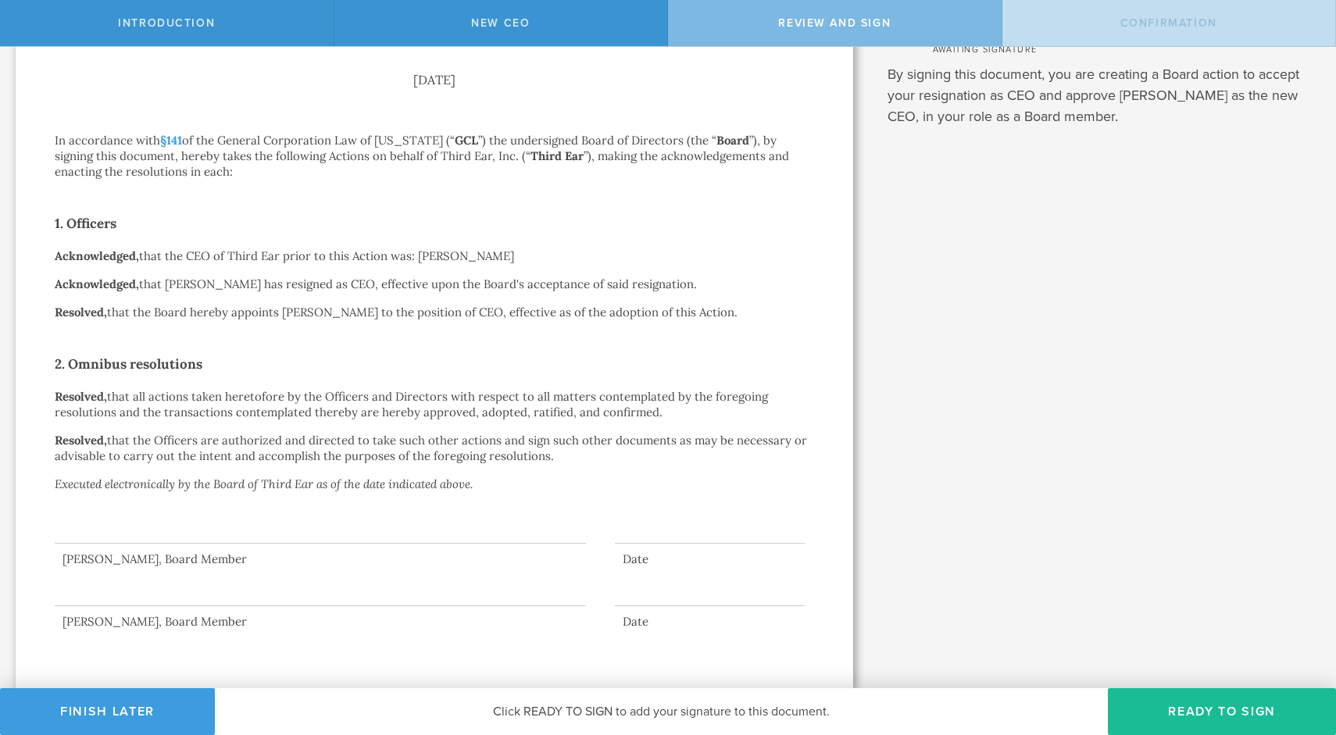
click at [106, 535] on div at bounding box center [320, 512] width 531 height 63
click at [102, 533] on div at bounding box center [320, 512] width 531 height 63
click at [129, 592] on div at bounding box center [320, 575] width 531 height 63
click at [1177, 709] on button "Ready to Sign" at bounding box center [1222, 712] width 228 height 47
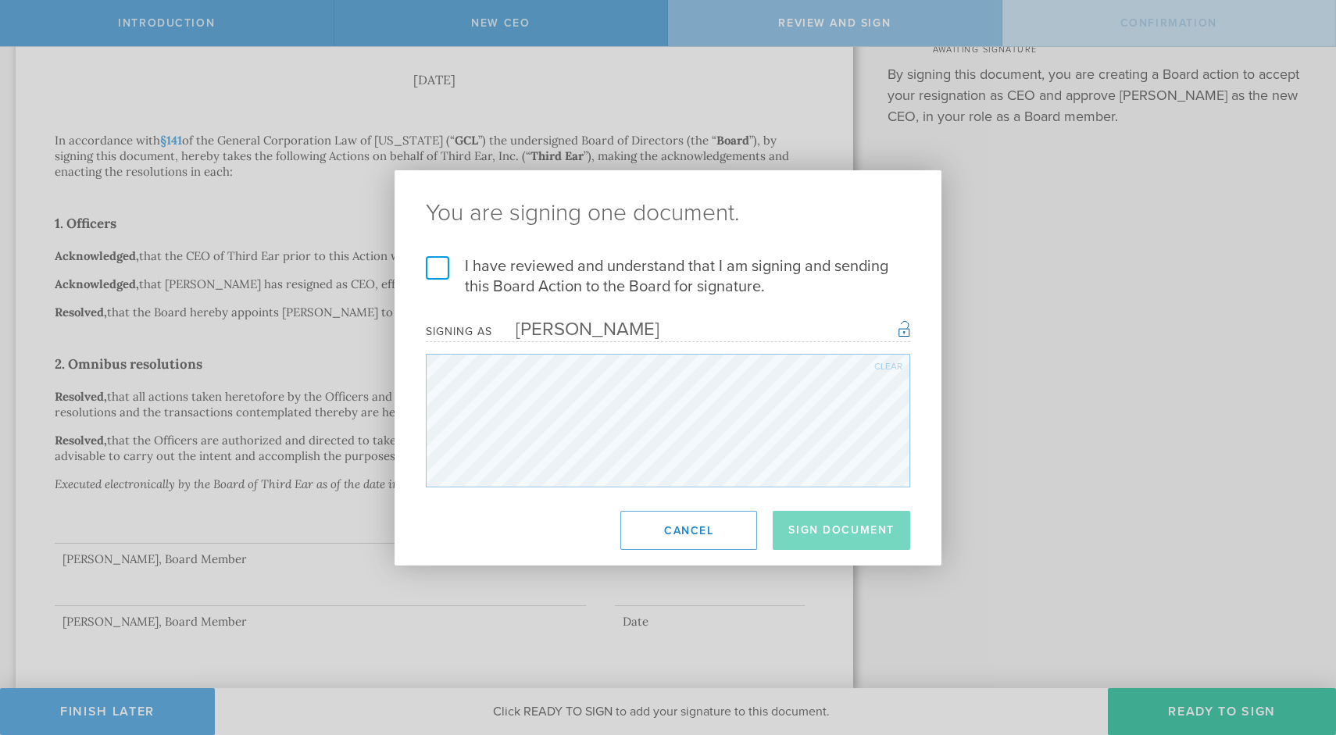
click at [437, 267] on label "I have reviewed and understand that I am signing and sending this Board Action …" at bounding box center [668, 276] width 485 height 41
click at [0, 0] on input "I have reviewed and understand that I am signing and sending this Board Action …" at bounding box center [0, 0] width 0 height 0
click at [875, 532] on button "Sign Document" at bounding box center [842, 530] width 138 height 39
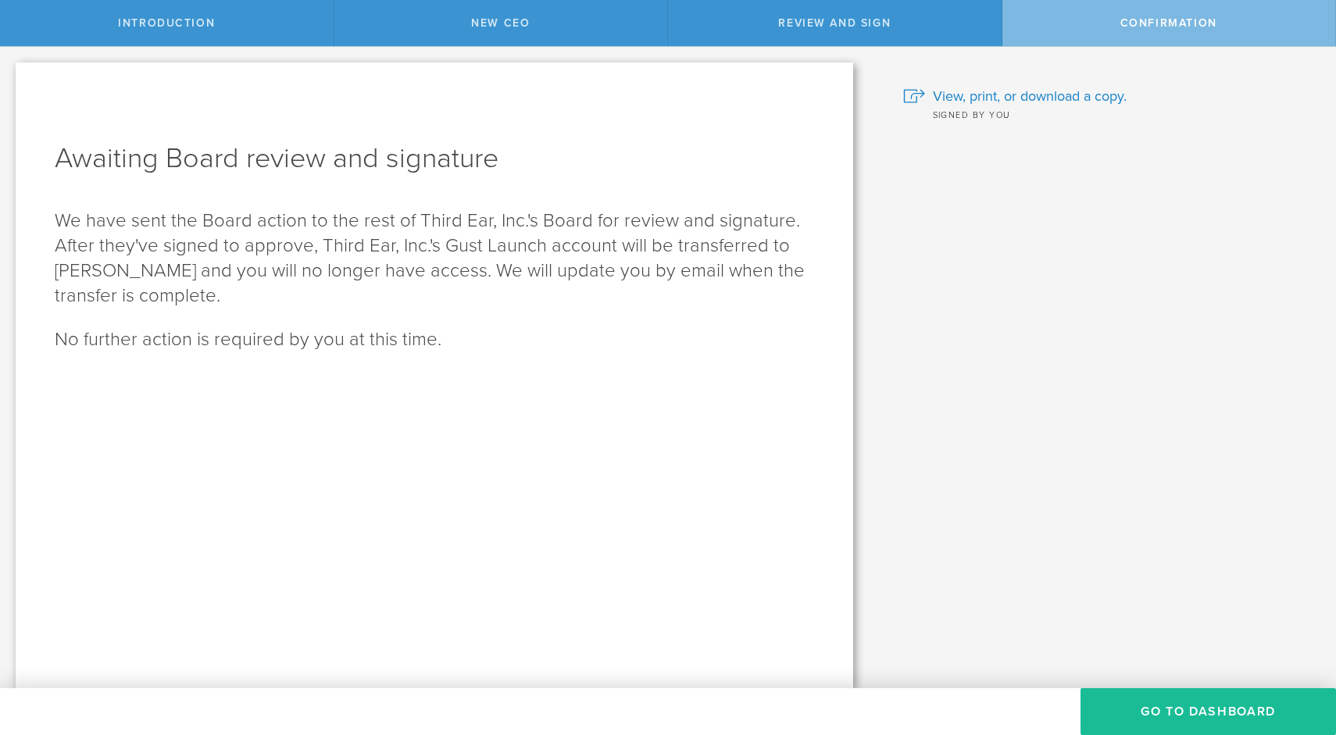
scroll to position [0, 0]
click at [1182, 706] on button "Go To Dashboard" at bounding box center [1209, 712] width 256 height 47
